Goal: Task Accomplishment & Management: Manage account settings

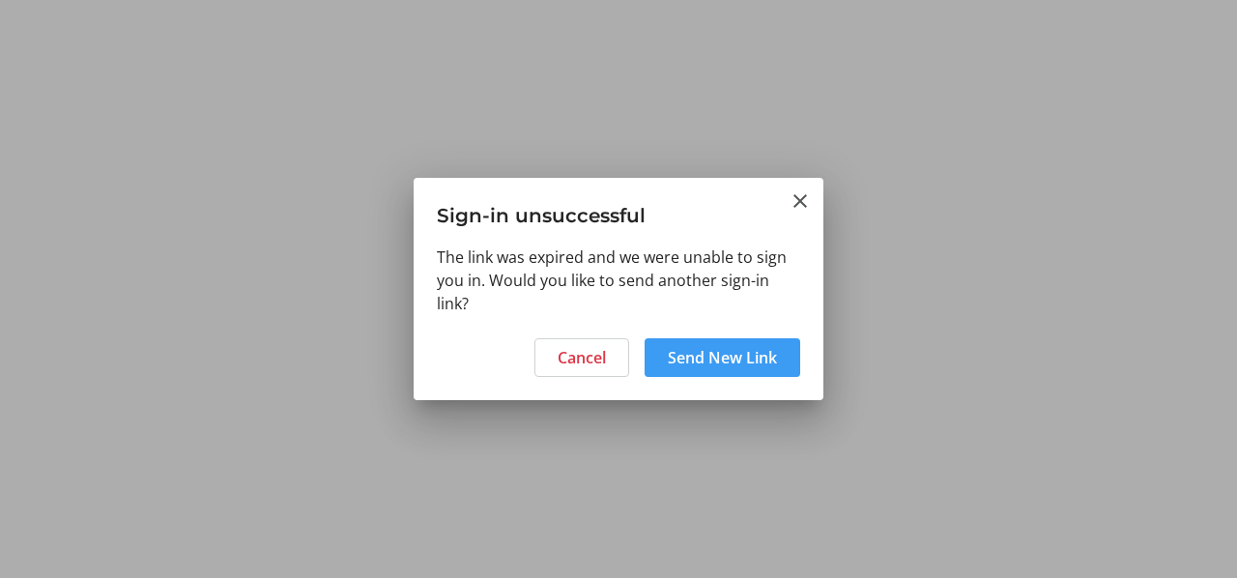
click at [709, 355] on span "Send New Link" at bounding box center [722, 357] width 109 height 23
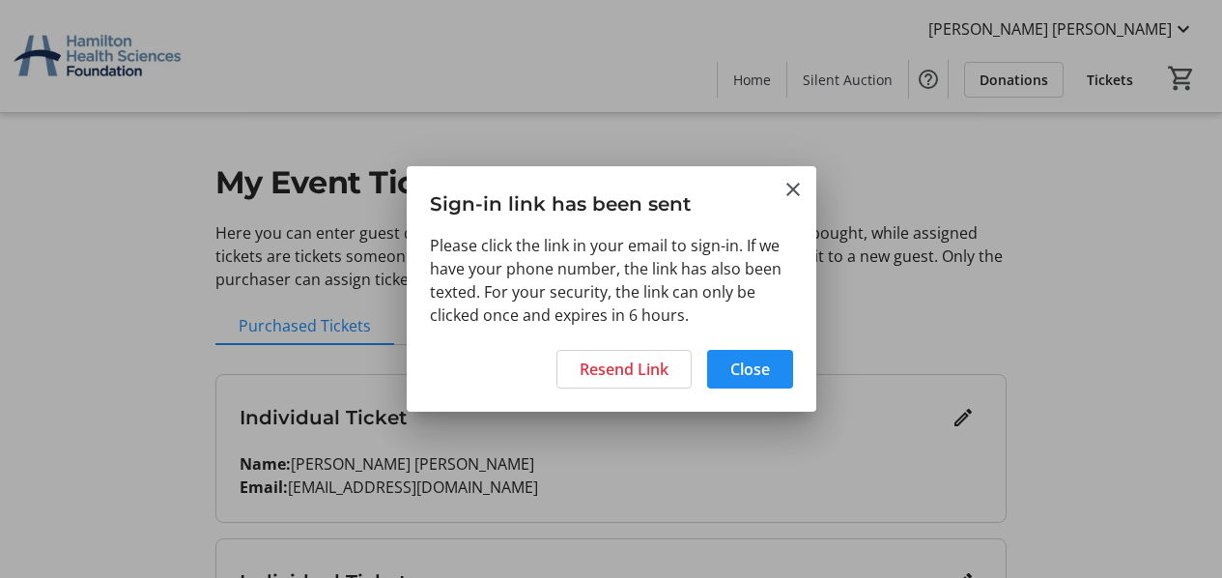
click at [512, 214] on h3 "Sign-in link has been sent" at bounding box center [612, 199] width 410 height 67
click at [759, 371] on span "Close" at bounding box center [750, 368] width 40 height 23
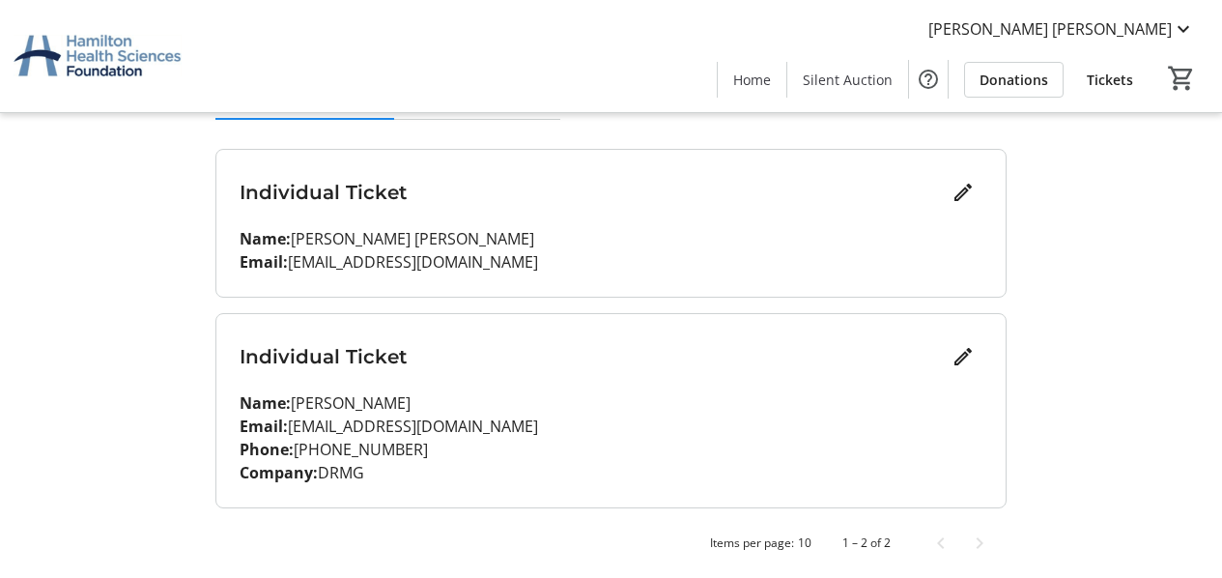
scroll to position [233, 0]
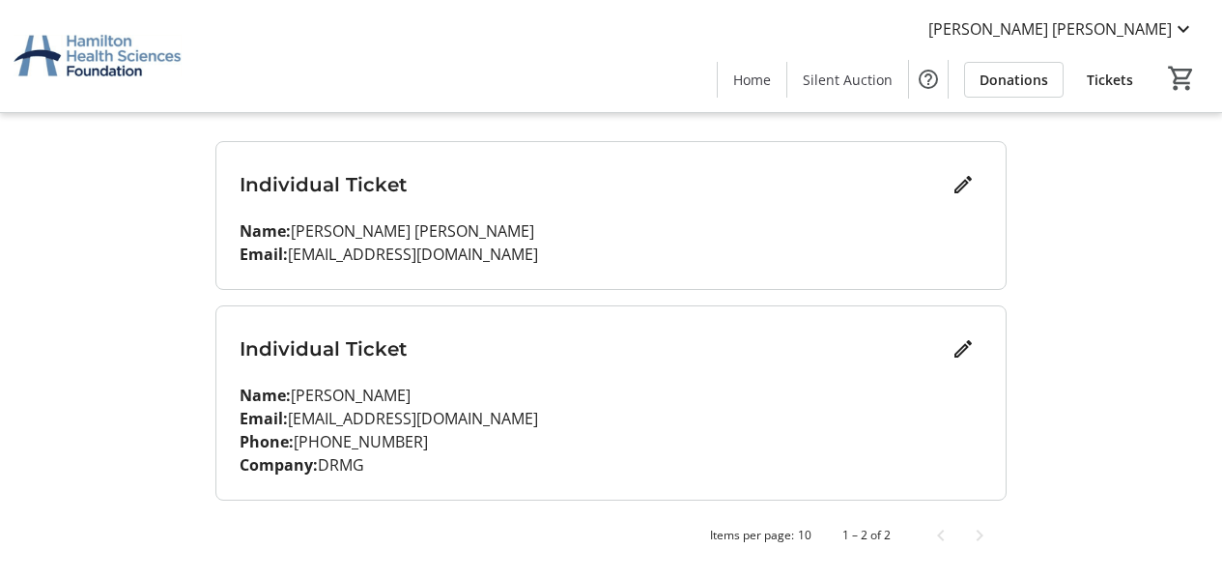
click at [307, 239] on p "Name: Dave Vander ploeg" at bounding box center [611, 230] width 743 height 23
click at [956, 182] on mat-icon "Edit" at bounding box center [963, 184] width 23 height 23
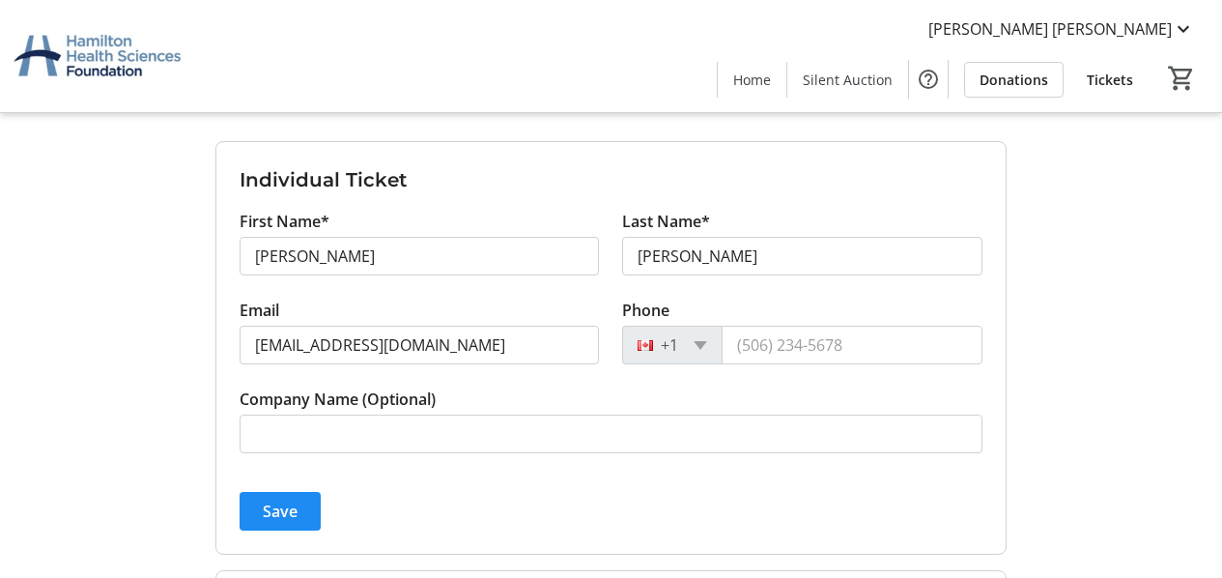
click at [1118, 265] on div "My Event Tickets Here you can enter guest details for each ticket. Purchased ti…" at bounding box center [611, 304] width 1222 height 1075
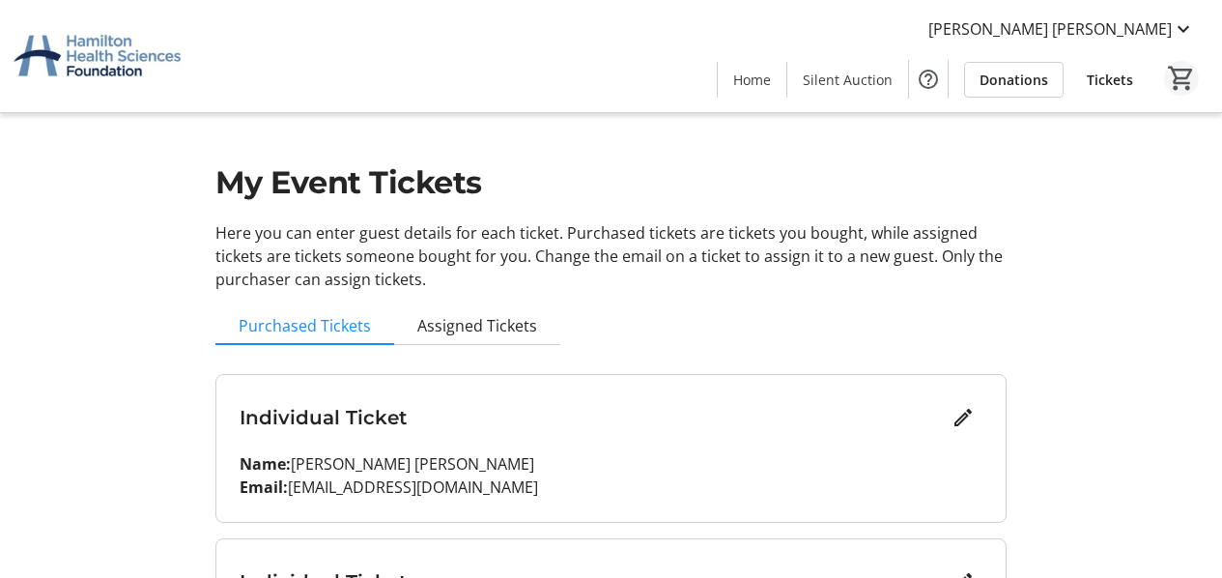
click at [1187, 83] on mat-icon "0" at bounding box center [1181, 78] width 29 height 29
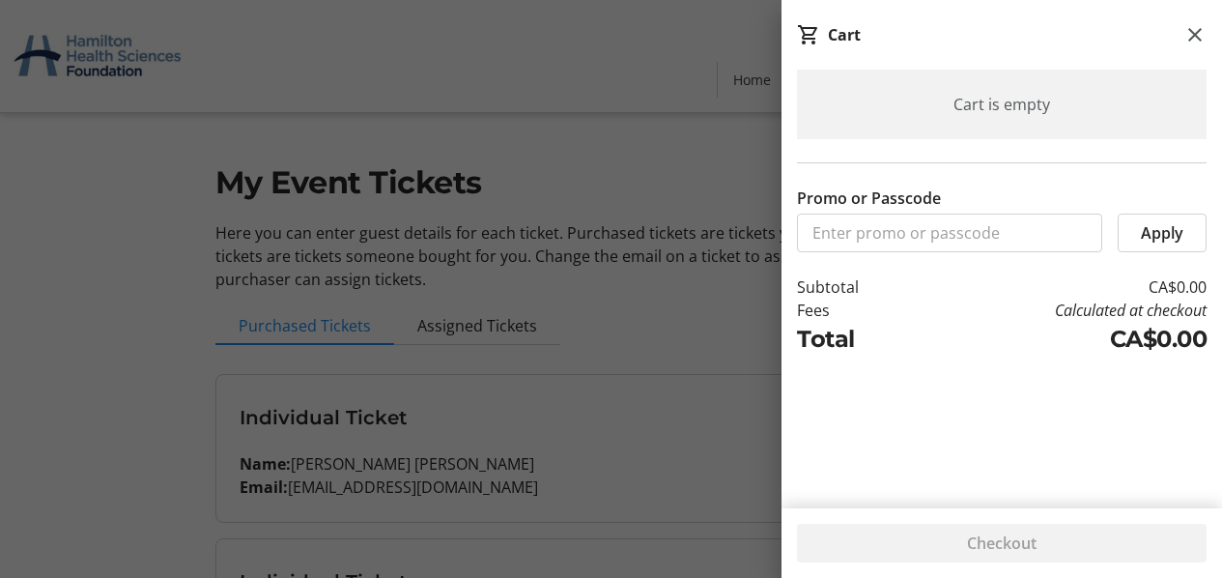
click at [344, 211] on div at bounding box center [611, 405] width 1222 height 811
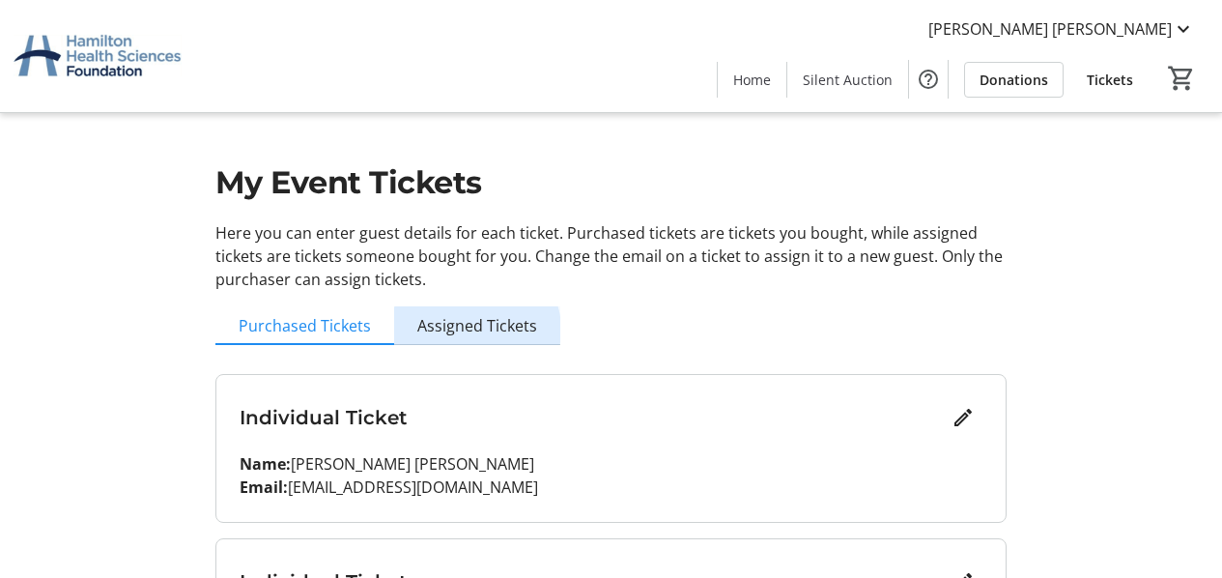
click at [473, 329] on span "Assigned Tickets" at bounding box center [477, 325] width 120 height 15
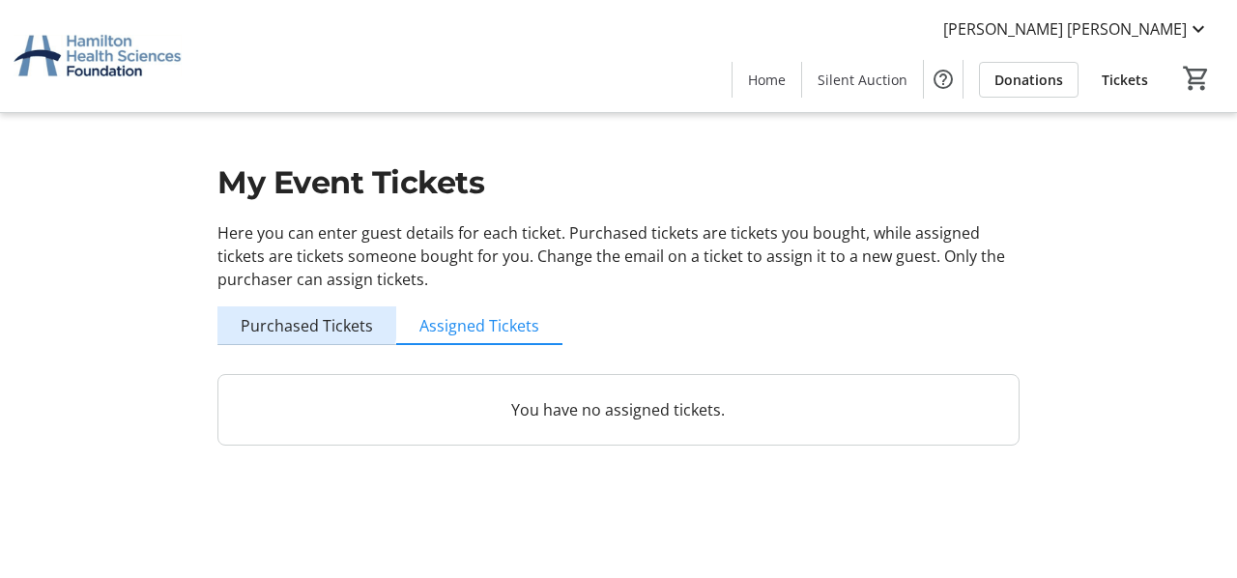
click at [306, 320] on span "Purchased Tickets" at bounding box center [307, 325] width 132 height 15
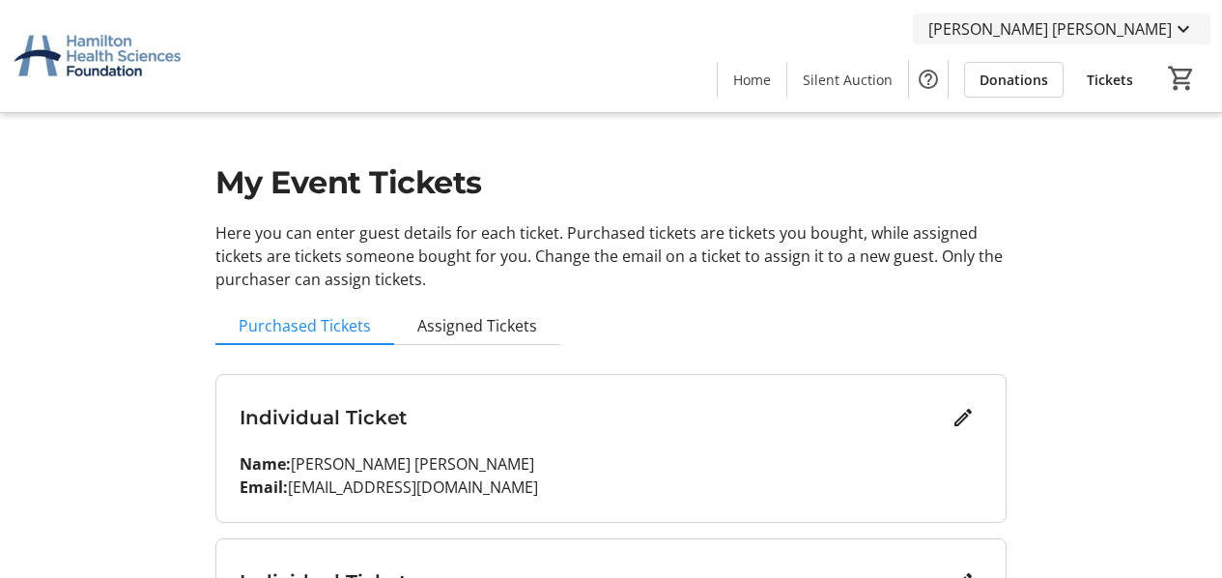
click at [1192, 26] on mat-icon at bounding box center [1183, 28] width 23 height 23
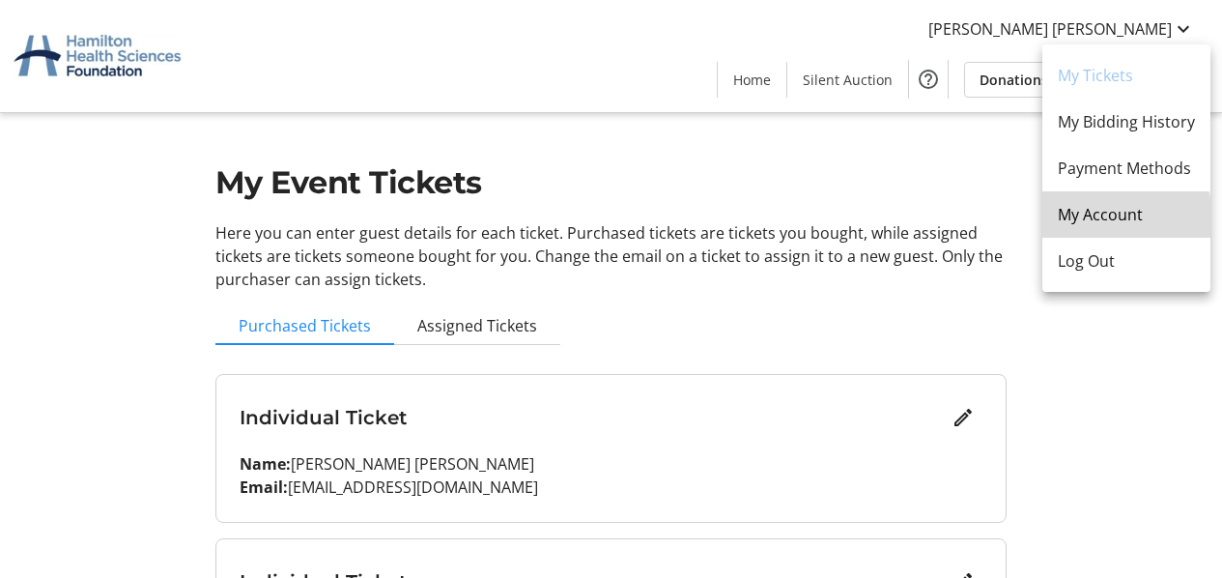
click at [1083, 221] on span "My Account" at bounding box center [1126, 214] width 137 height 23
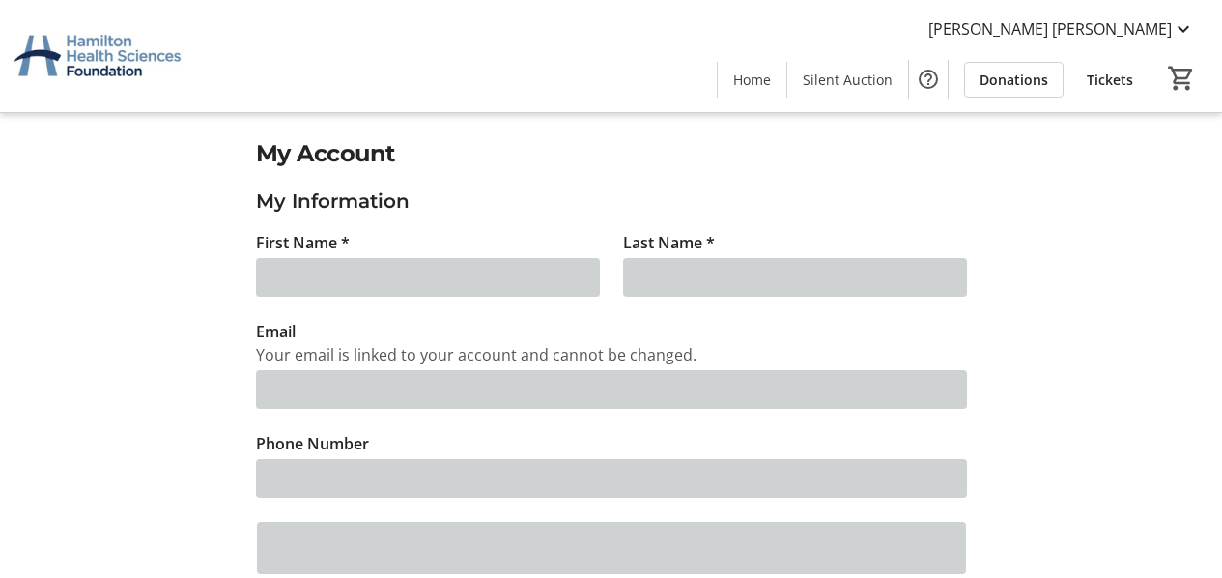
type input "Dave"
type input "Vander ploeg"
type input "[EMAIL_ADDRESS][DOMAIN_NAME]"
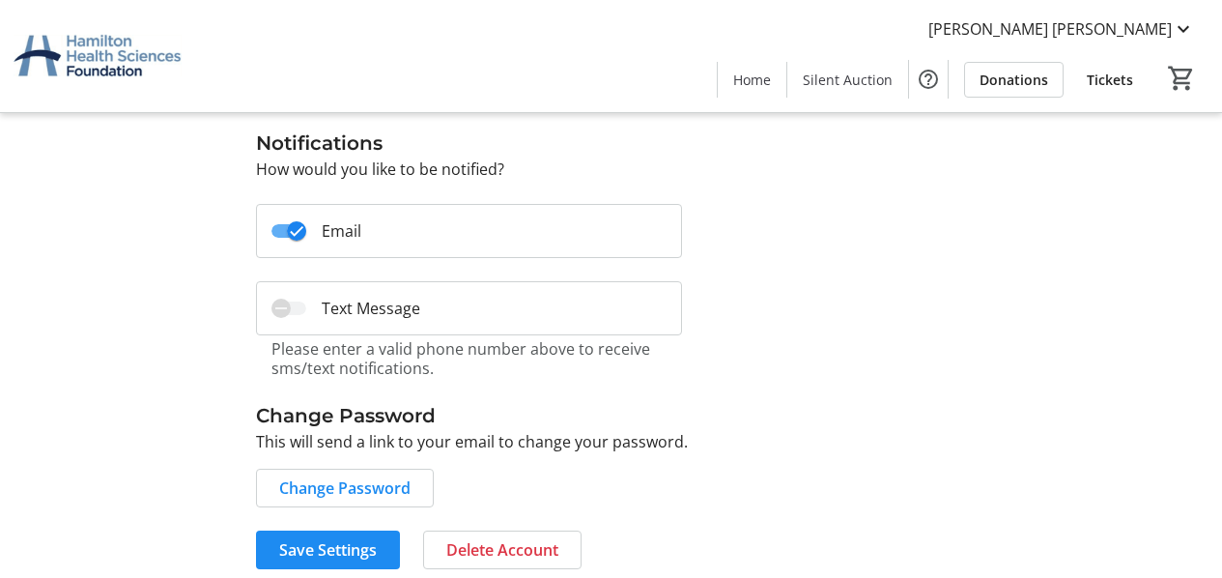
scroll to position [706, 0]
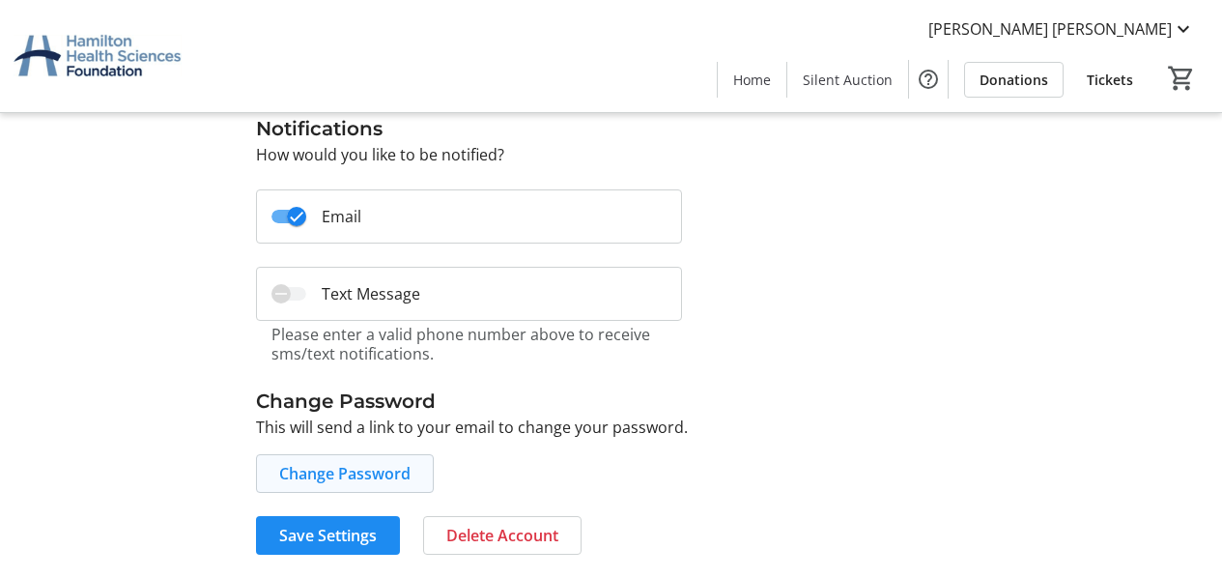
click at [338, 466] on span "Change Password" at bounding box center [344, 473] width 131 height 23
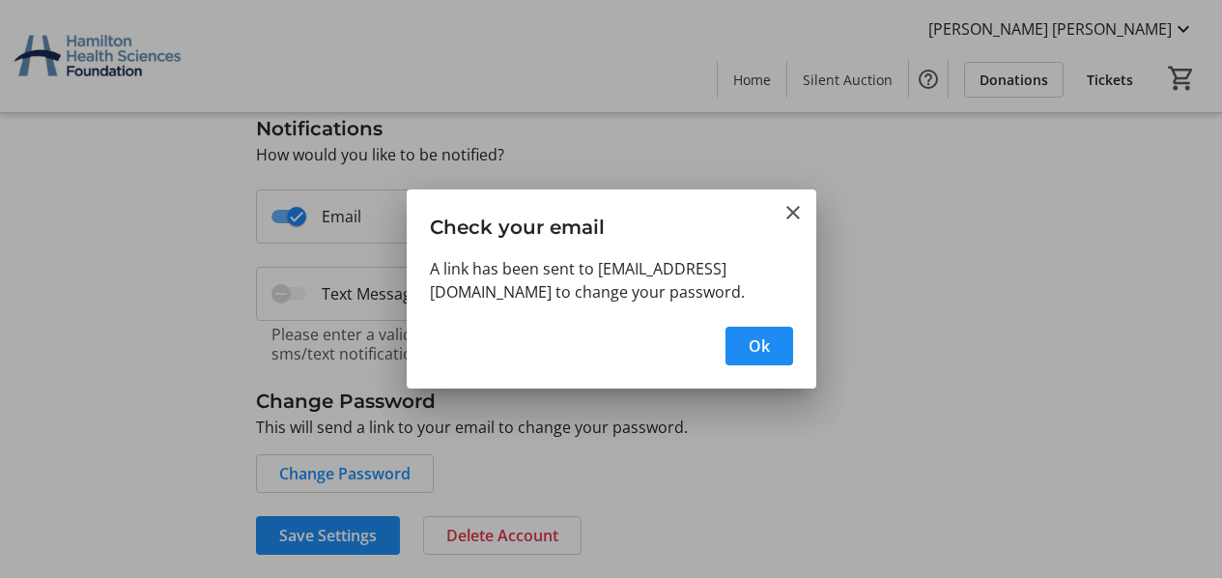
scroll to position [0, 0]
click at [756, 343] on span "Ok" at bounding box center [759, 345] width 21 height 23
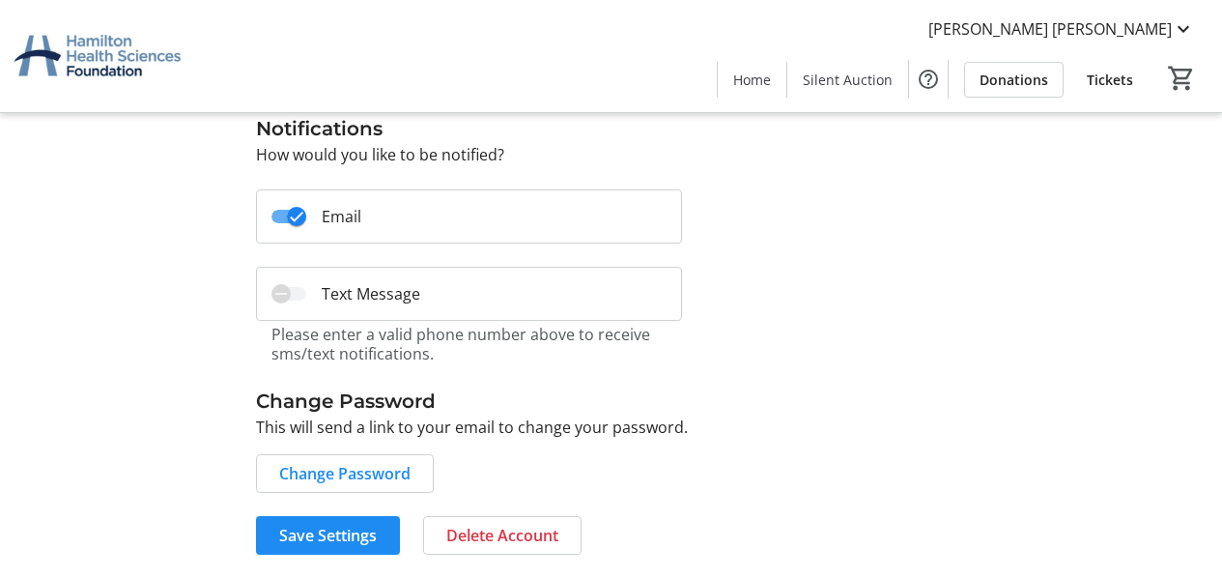
scroll to position [706, 0]
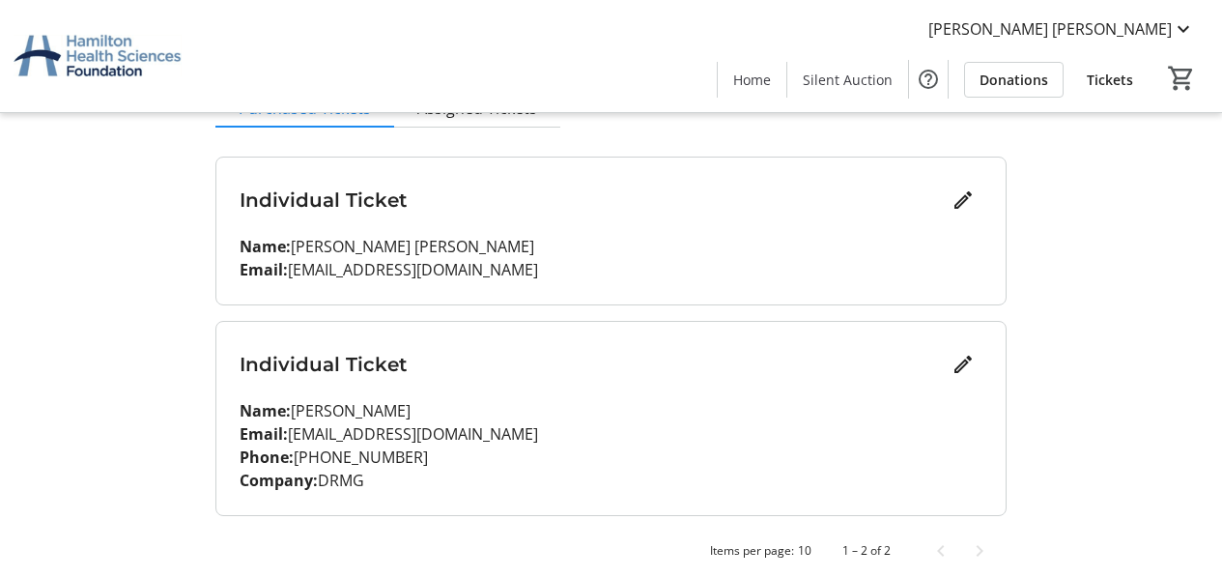
scroll to position [233, 0]
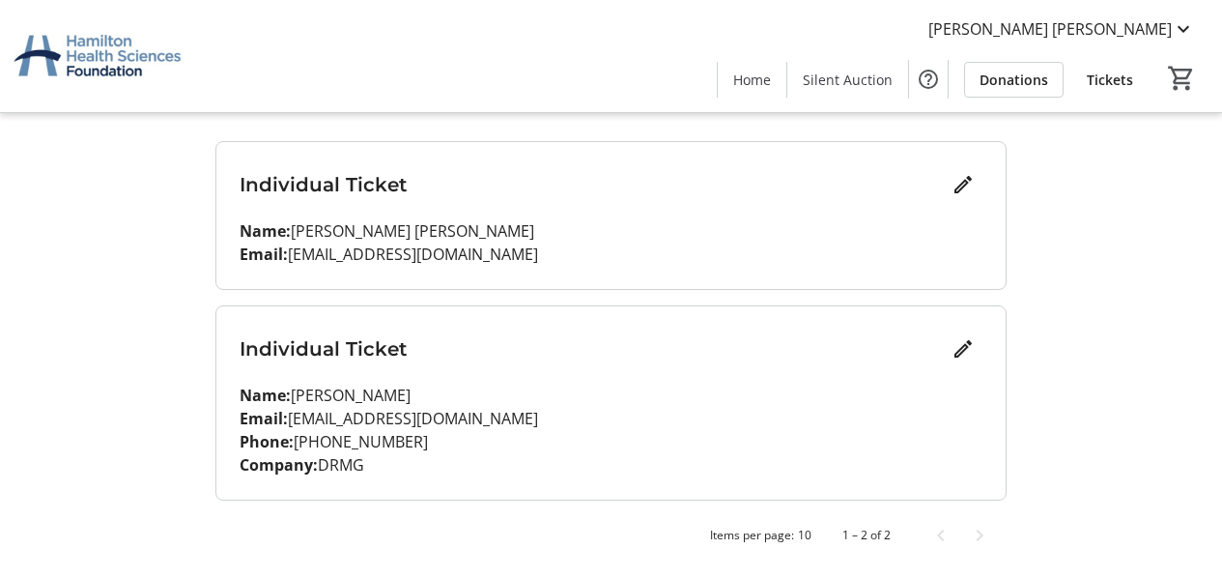
click at [1119, 83] on span "Tickets" at bounding box center [1110, 80] width 46 height 20
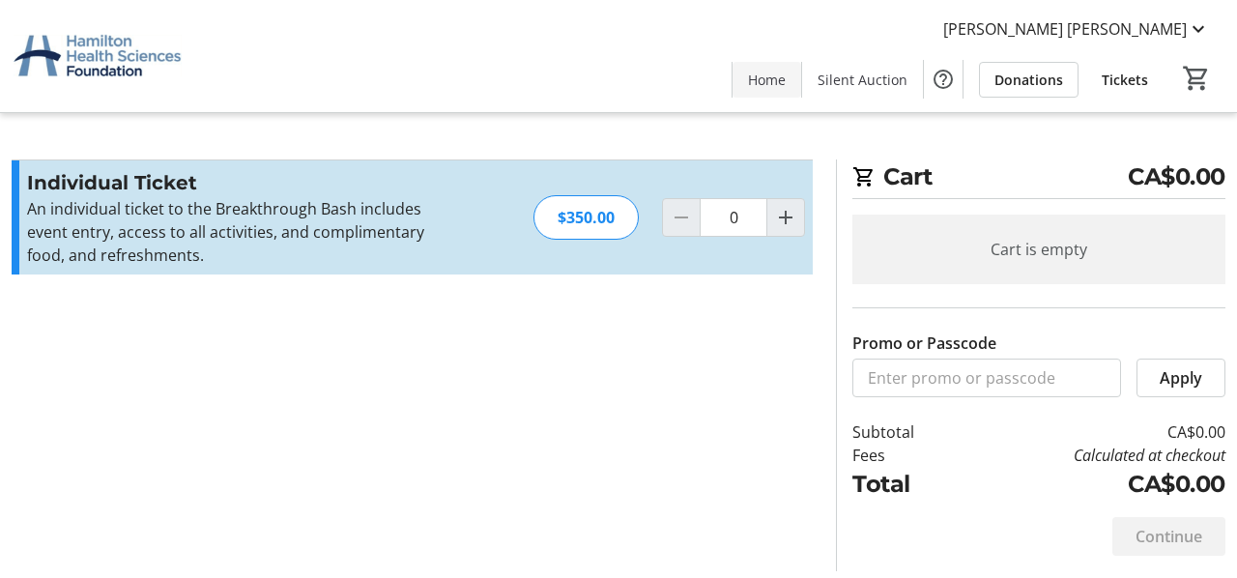
click at [779, 78] on span "Home" at bounding box center [767, 80] width 38 height 20
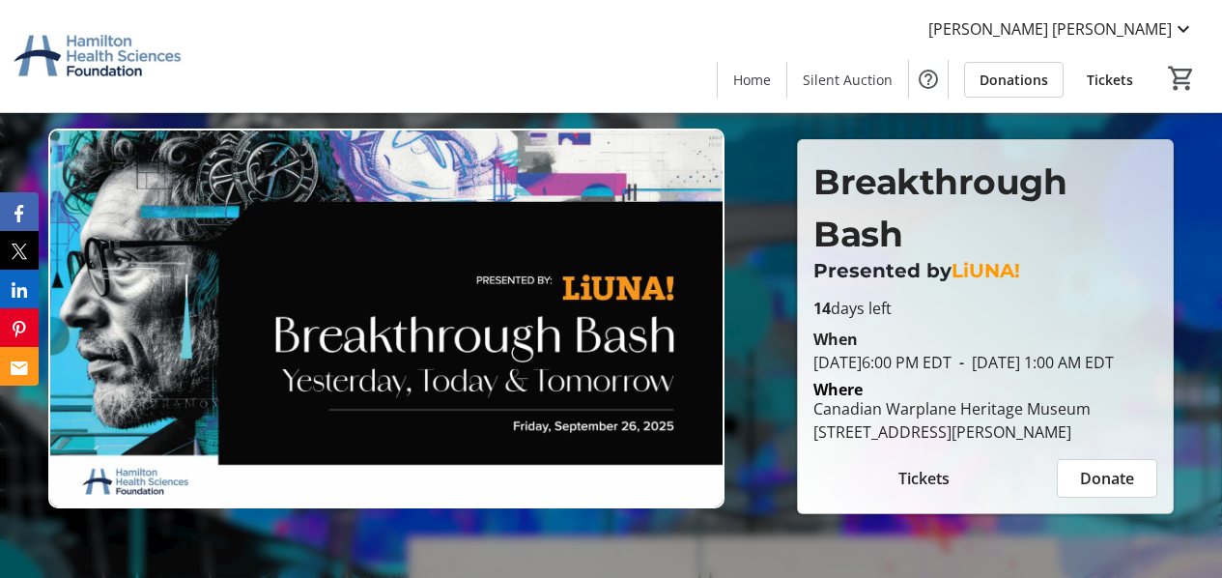
click at [919, 490] on span "Tickets" at bounding box center [923, 478] width 51 height 23
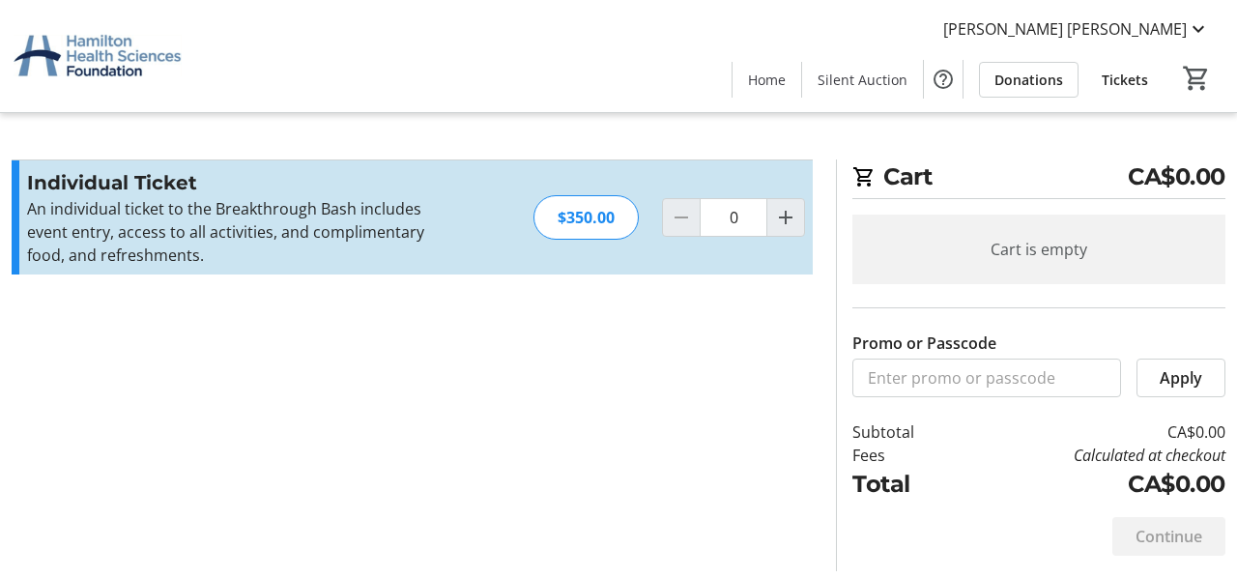
click at [1120, 82] on span "Tickets" at bounding box center [1124, 80] width 46 height 20
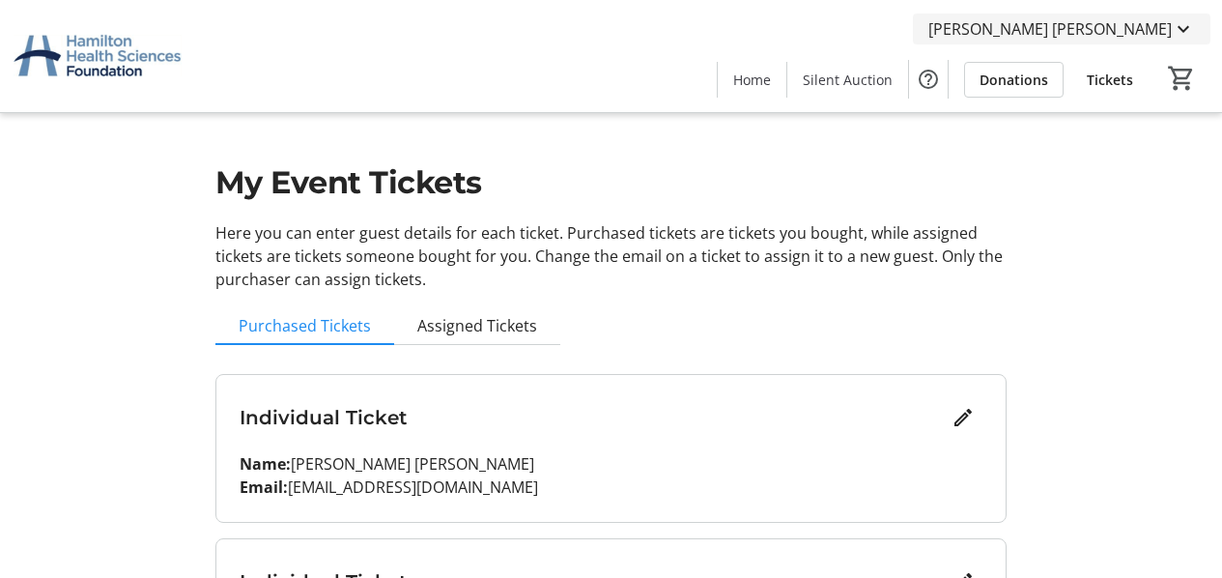
click at [1119, 30] on span "[PERSON_NAME] [PERSON_NAME]" at bounding box center [1049, 28] width 243 height 23
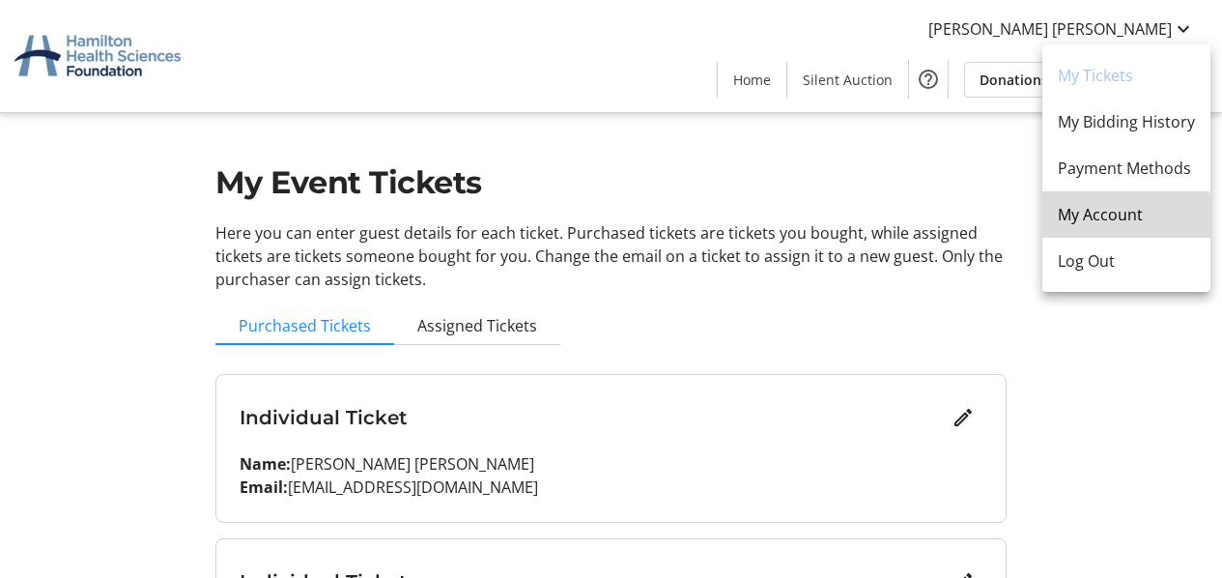
click at [1091, 218] on span "My Account" at bounding box center [1126, 214] width 137 height 23
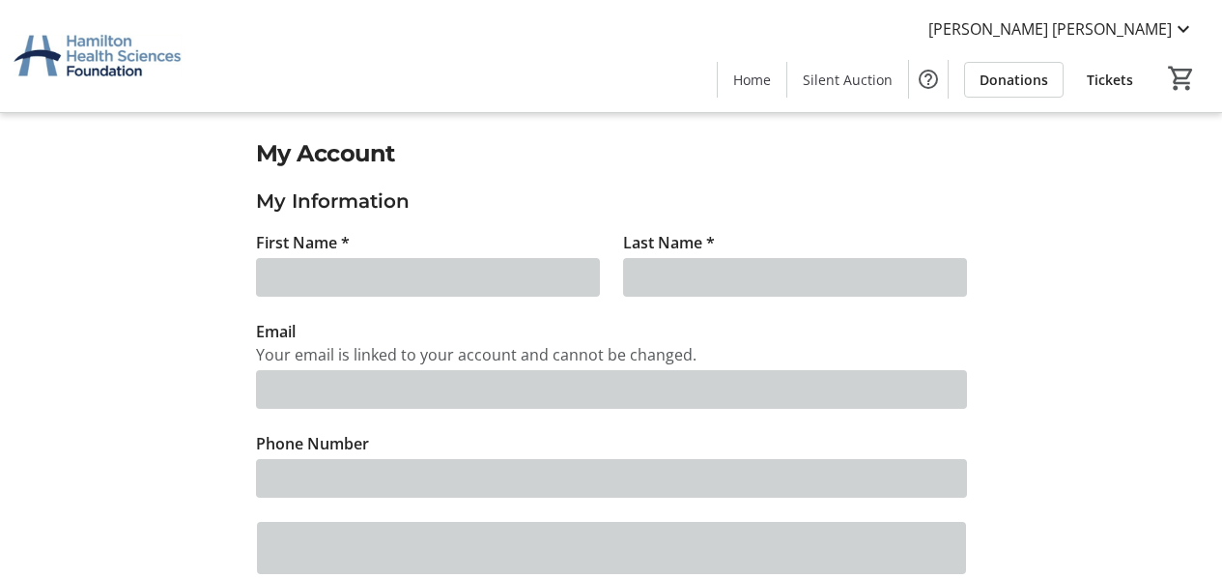
type input "Dave"
type input "Vander ploeg"
type input "[EMAIL_ADDRESS][DOMAIN_NAME]"
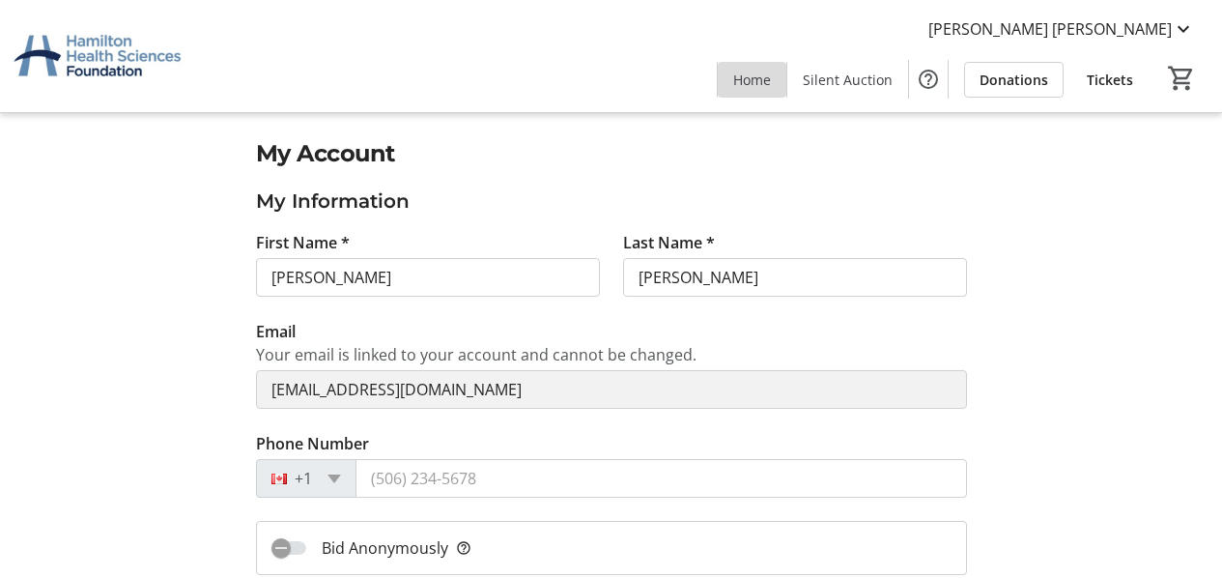
click at [758, 75] on span "Home" at bounding box center [752, 80] width 38 height 20
